Goal: Information Seeking & Learning: Check status

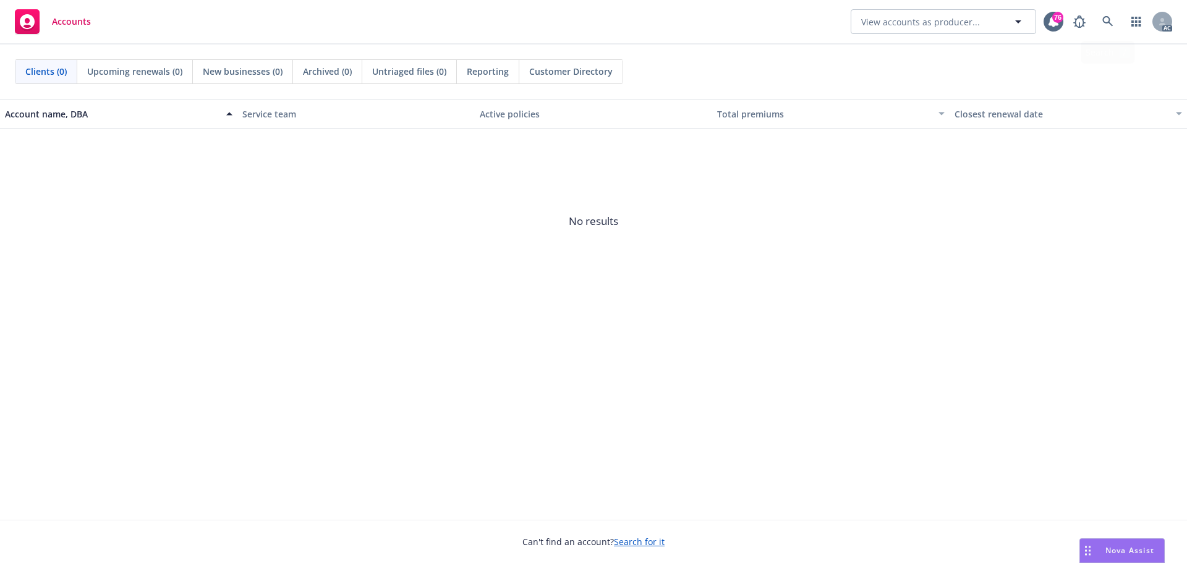
click at [1111, 24] on icon at bounding box center [1107, 21] width 11 height 11
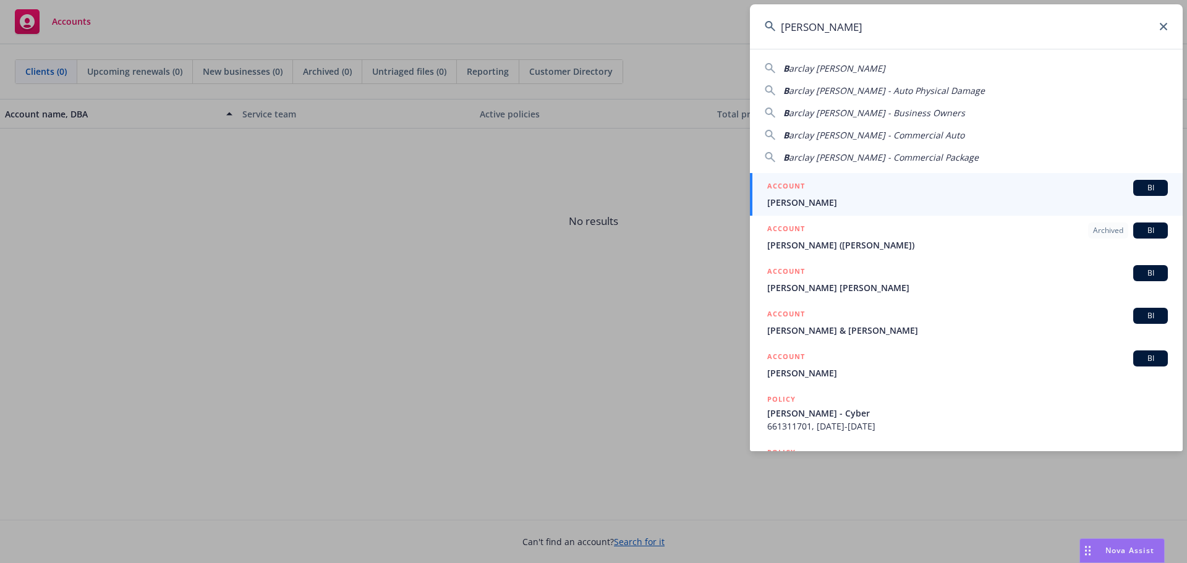
type input "[PERSON_NAME]"
click at [844, 186] on div "ACCOUNT BI" at bounding box center [967, 188] width 401 height 16
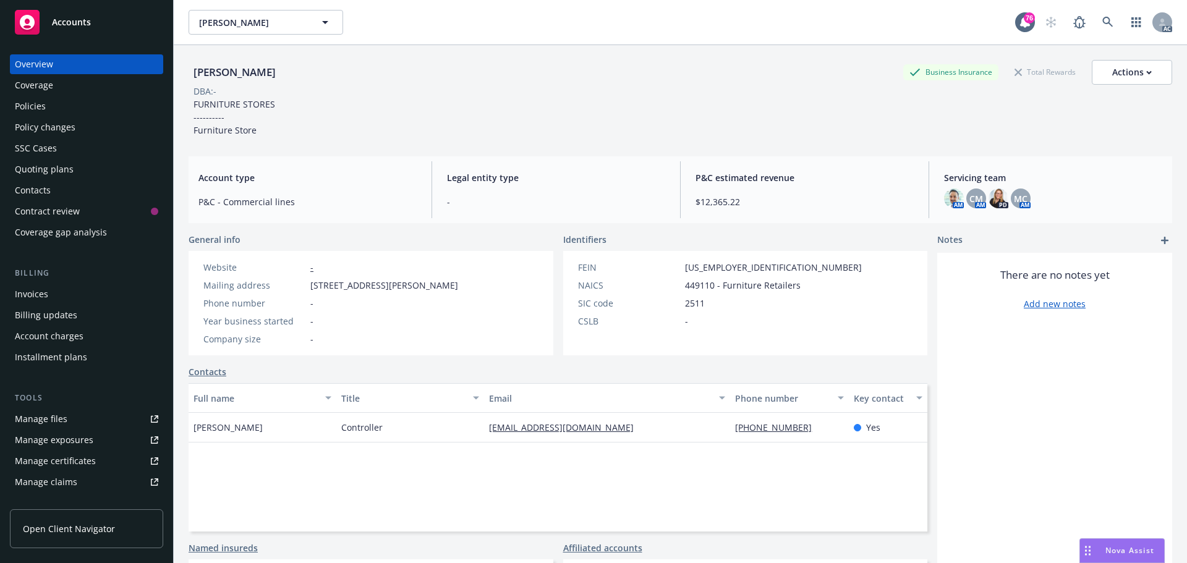
click at [52, 114] on div "Policies" at bounding box center [86, 106] width 143 height 20
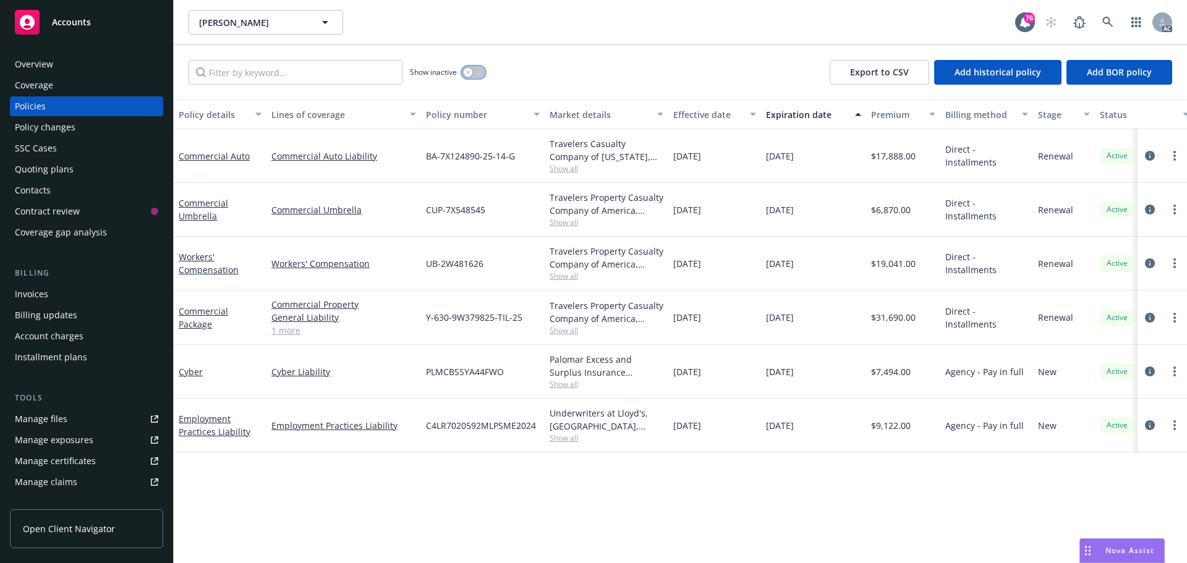
click at [478, 74] on button "button" at bounding box center [473, 72] width 23 height 12
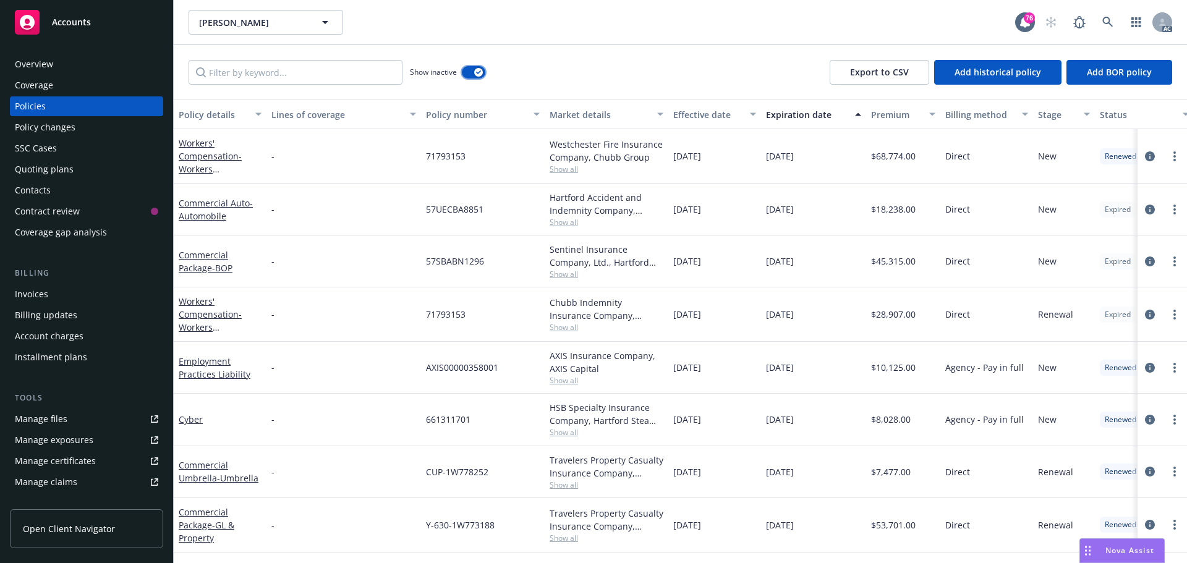
scroll to position [309, 0]
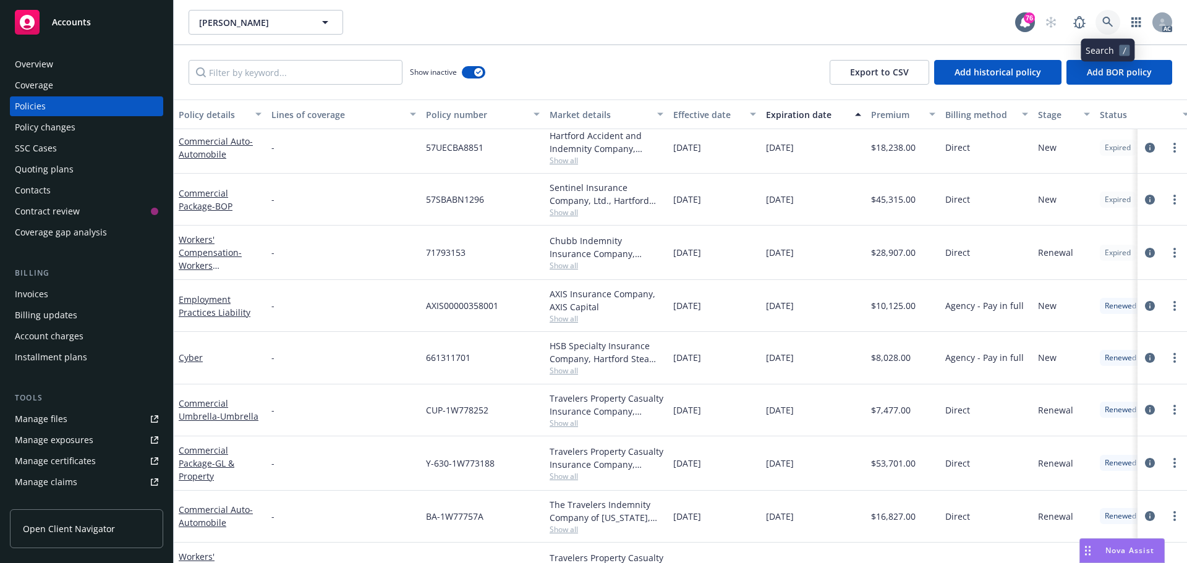
click at [1113, 22] on icon at bounding box center [1107, 22] width 11 height 11
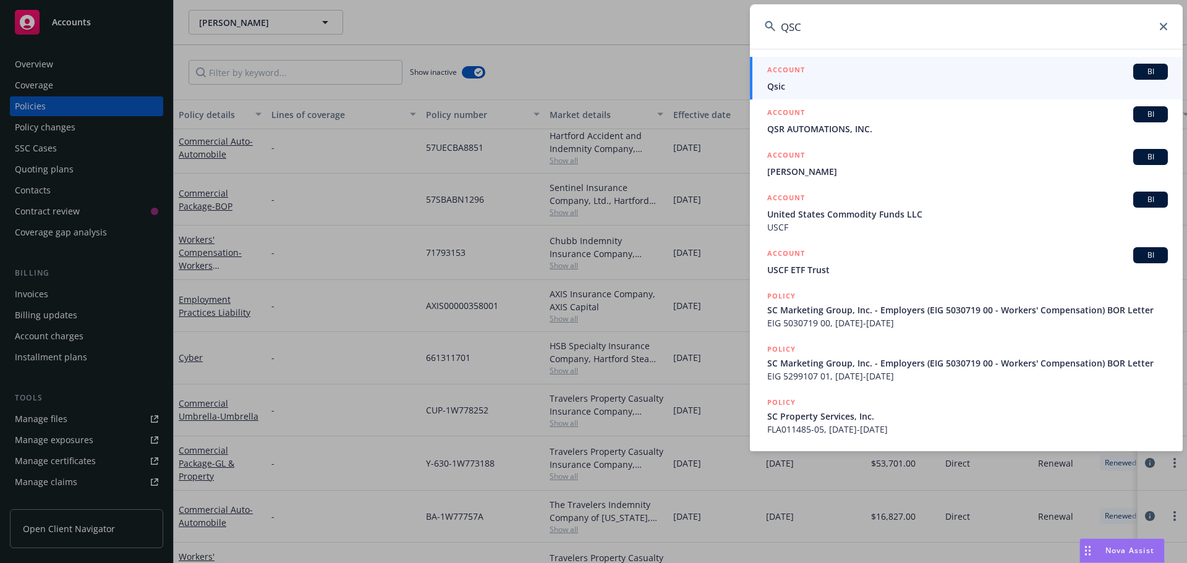
type input "QSC"
